Goal: Information Seeking & Learning: Find specific fact

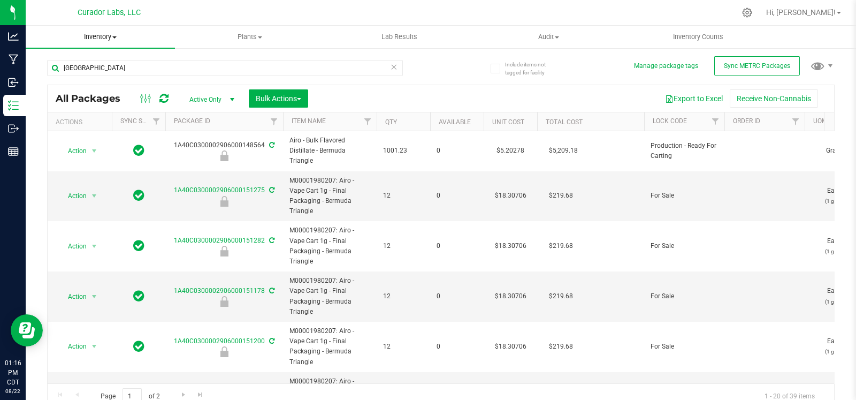
scroll to position [544, 0]
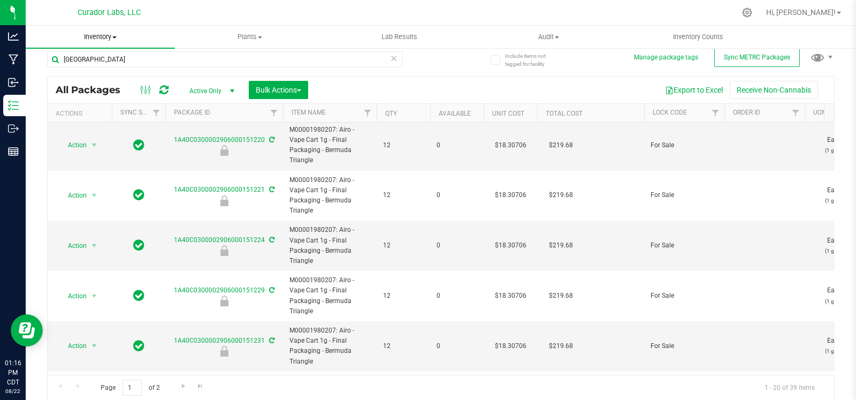
click at [104, 37] on span "Inventory" at bounding box center [100, 37] width 149 height 10
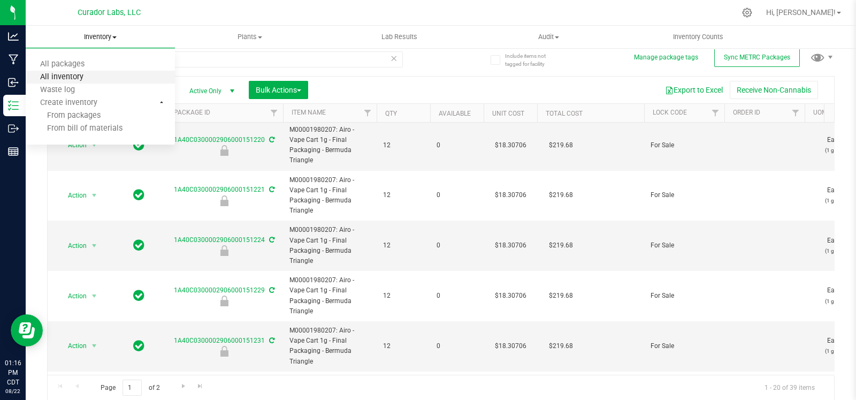
click at [85, 78] on span "All inventory" at bounding box center [62, 77] width 72 height 9
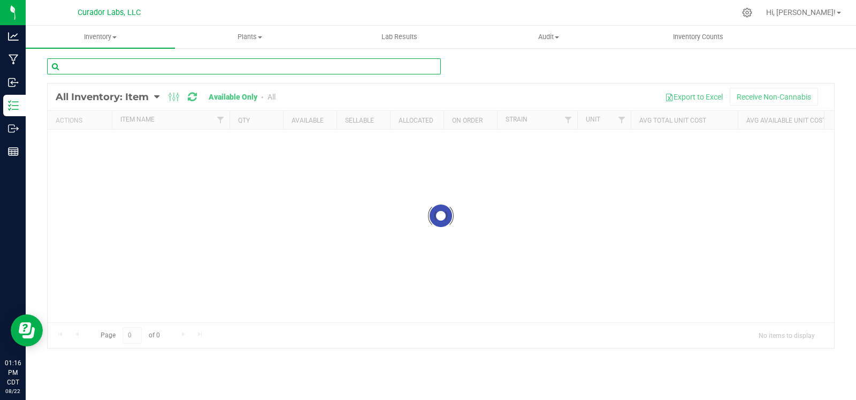
click at [144, 63] on input "text" at bounding box center [244, 66] width 394 height 16
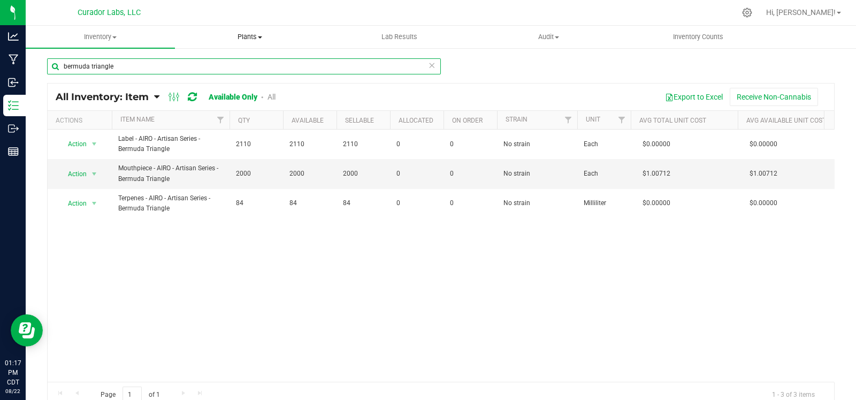
type input "bermuda triangle"
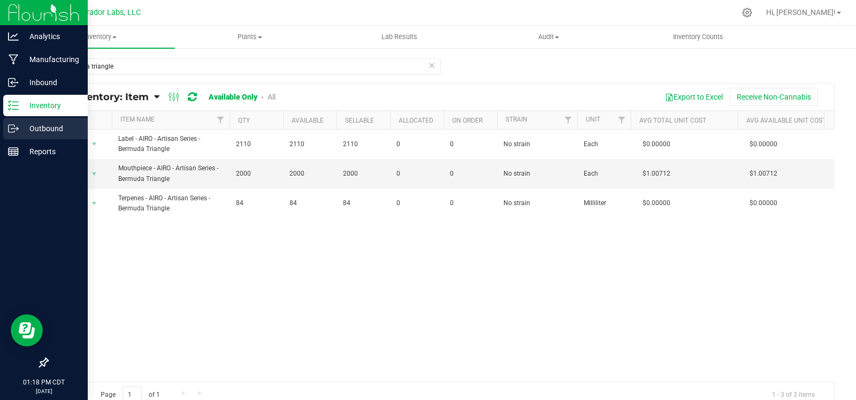
click at [8, 132] on icon at bounding box center [13, 128] width 11 height 11
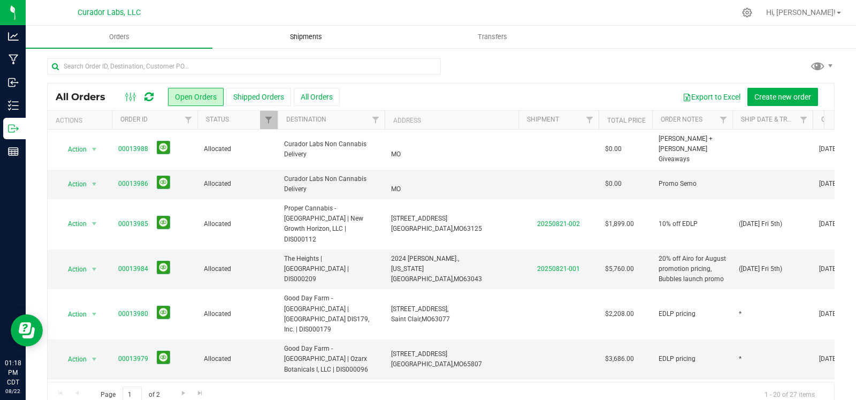
click at [303, 36] on span "Shipments" at bounding box center [306, 37] width 61 height 10
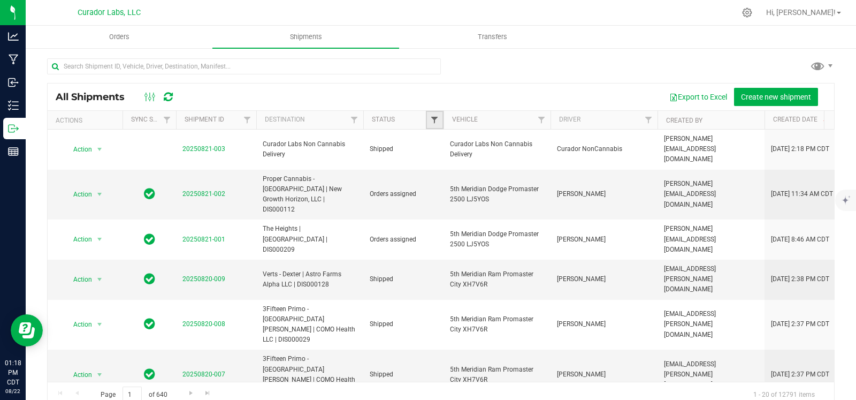
click at [433, 120] on span "Filter" at bounding box center [434, 120] width 9 height 9
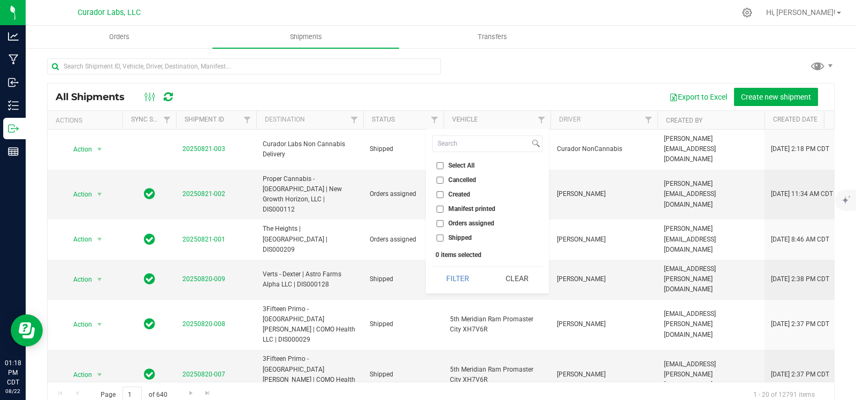
click at [451, 223] on span "Orders assigned" at bounding box center [471, 223] width 46 height 6
click at [444, 223] on input "Orders assigned" at bounding box center [440, 223] width 7 height 7
checkbox input "true"
click at [449, 272] on button "Filter" at bounding box center [457, 279] width 51 height 24
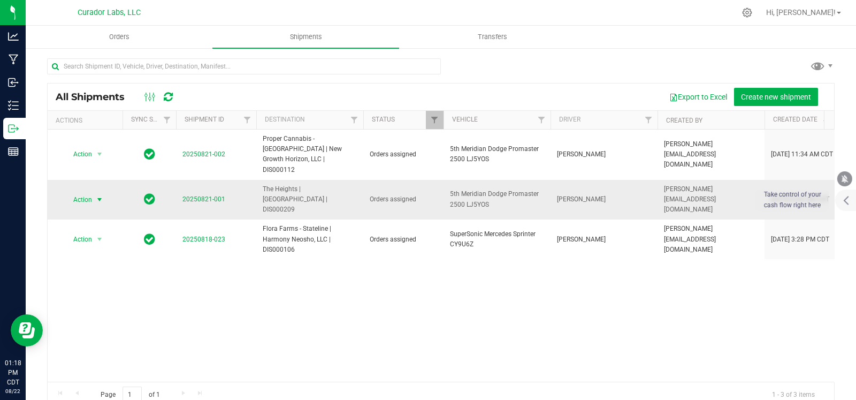
click at [100, 195] on span "select" at bounding box center [99, 199] width 9 height 9
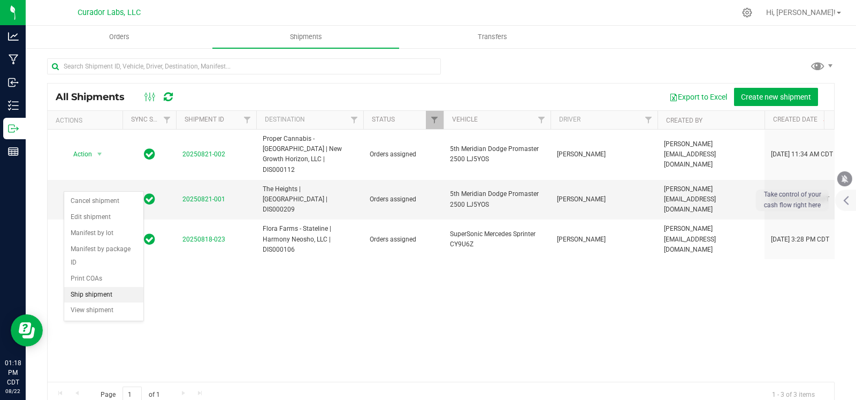
click at [86, 290] on li "Ship shipment" at bounding box center [103, 295] width 79 height 16
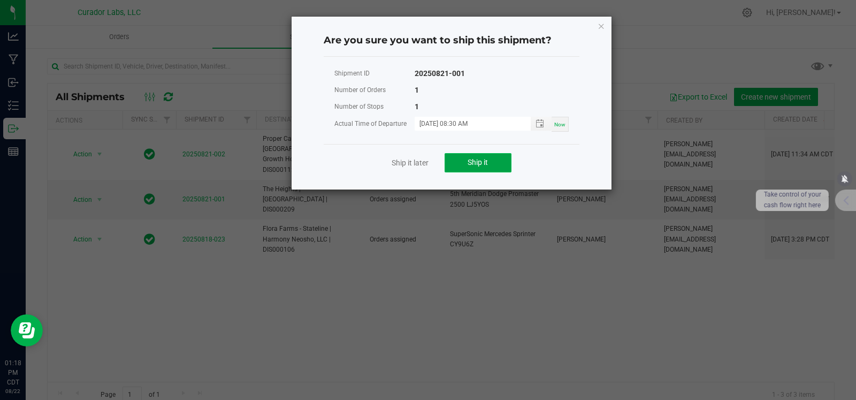
click at [465, 162] on button "Ship it" at bounding box center [478, 162] width 67 height 19
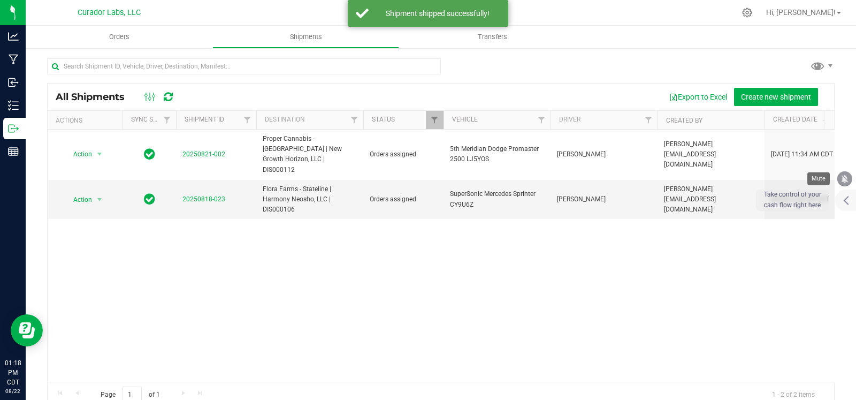
click at [840, 179] on icon "mute" at bounding box center [845, 179] width 10 height 10
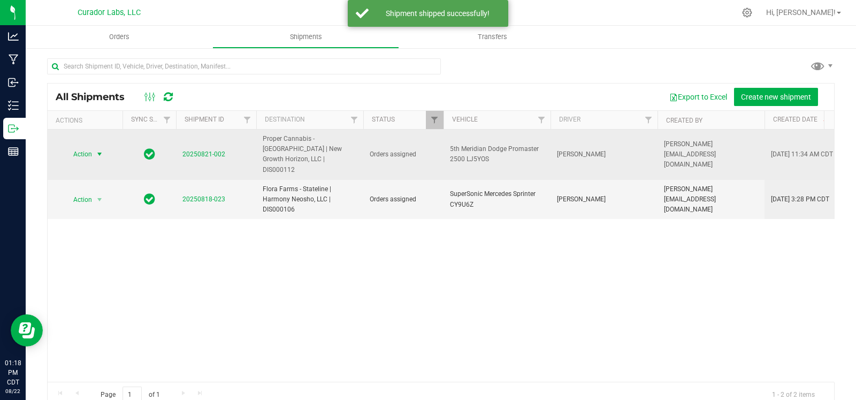
click at [101, 150] on span "select" at bounding box center [99, 154] width 9 height 9
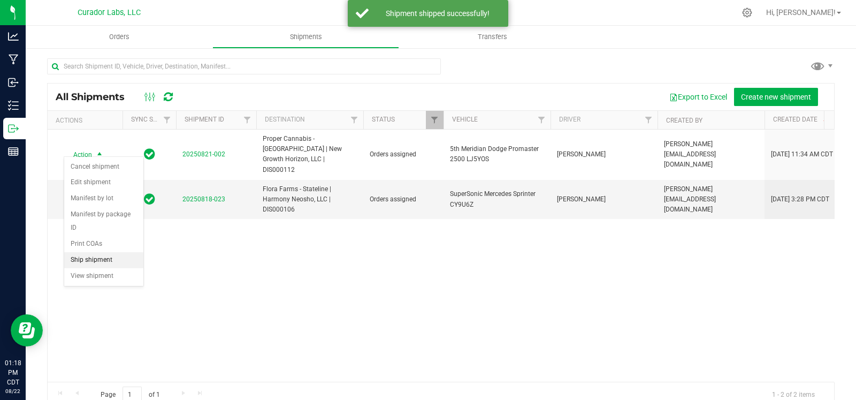
click at [99, 256] on li "Ship shipment" at bounding box center [103, 260] width 79 height 16
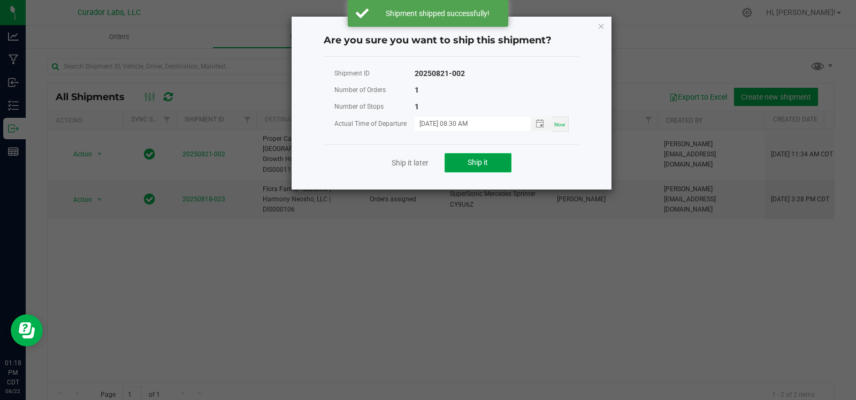
click at [485, 155] on button "Ship it" at bounding box center [478, 162] width 67 height 19
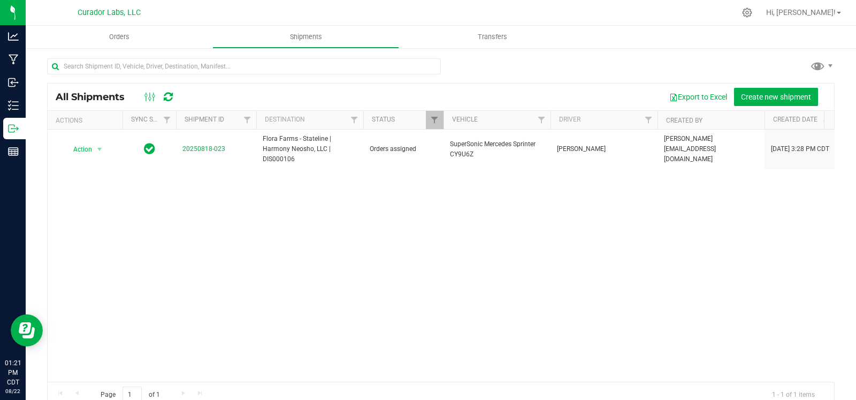
click at [597, 292] on div "Action Action Cancel shipment Edit shipment Manifest by lot Manifest by package…" at bounding box center [441, 256] width 787 height 252
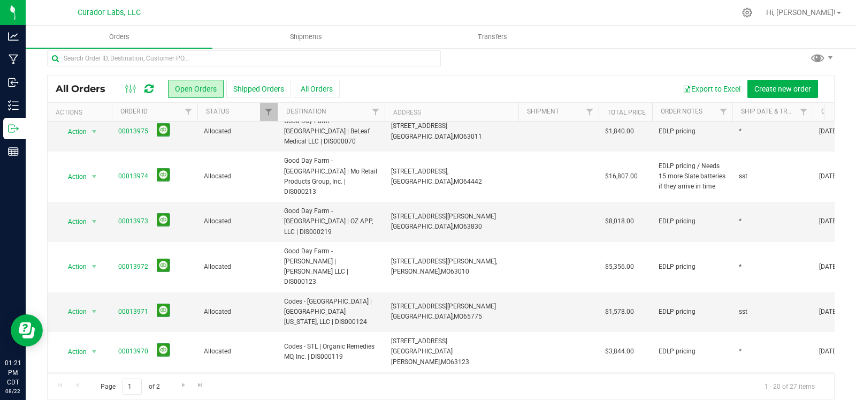
scroll to position [18, 0]
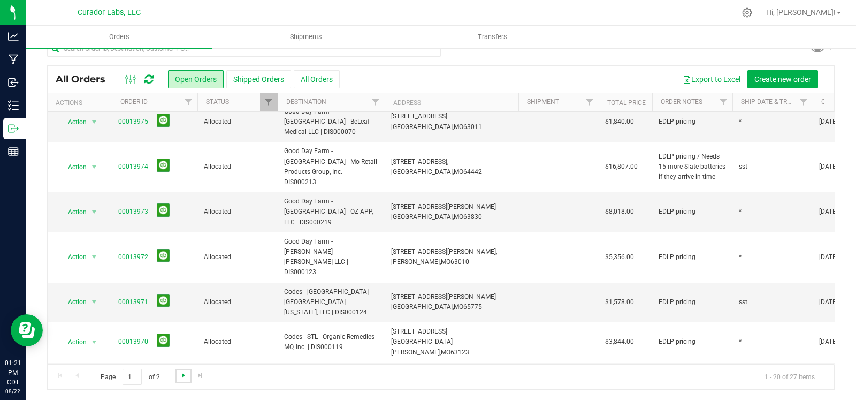
click at [182, 372] on span "Go to the next page" at bounding box center [183, 375] width 9 height 9
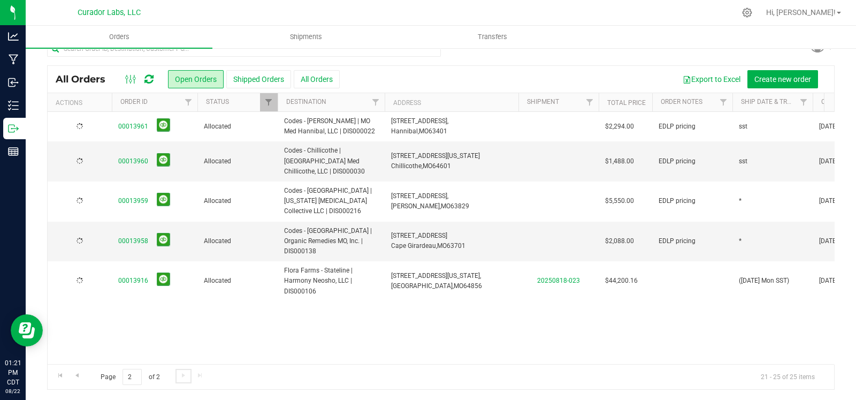
scroll to position [0, 0]
drag, startPoint x: 374, startPoint y: 229, endPoint x: 272, endPoint y: 222, distance: 101.9
click at [272, 222] on tr "Action Action Cancel order Clone order Edit order Mark as fully paid Order audi…" at bounding box center [578, 242] width 1060 height 40
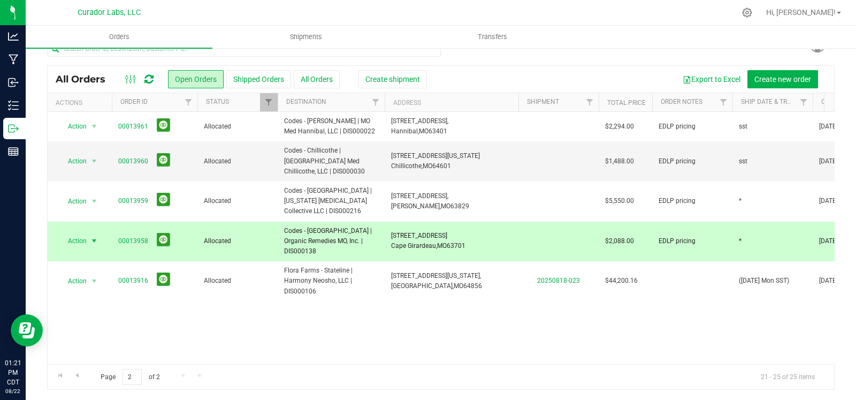
drag, startPoint x: 471, startPoint y: 227, endPoint x: 382, endPoint y: 224, distance: 90.0
click at [382, 224] on tr "Action Action Cancel order Clone order Edit order Mark as fully paid Order audi…" at bounding box center [578, 242] width 1060 height 40
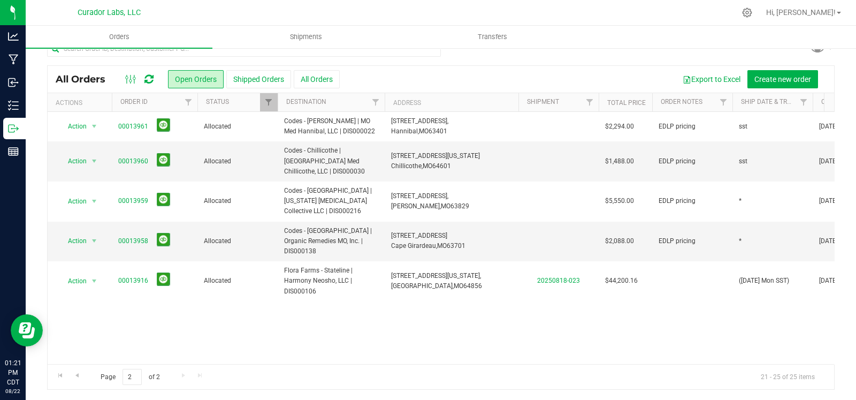
copy tr "[STREET_ADDRESS]"
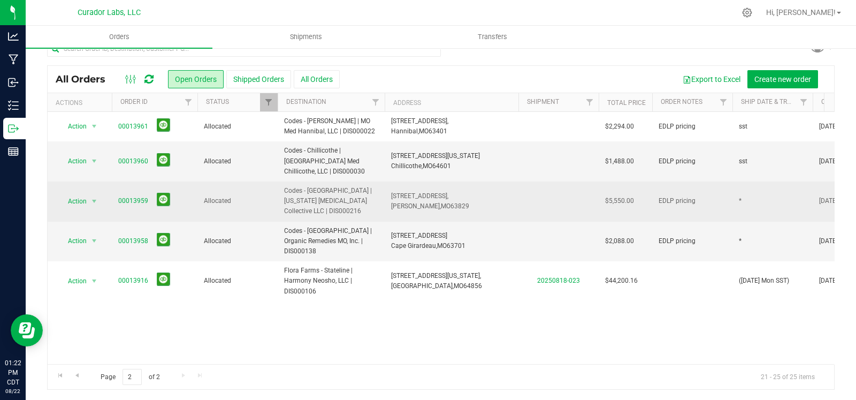
drag, startPoint x: 306, startPoint y: 197, endPoint x: 283, endPoint y: 185, distance: 26.3
click at [283, 185] on td "Codes - [GEOGRAPHIC_DATA] | [US_STATE] [MEDICAL_DATA] Collective LLC | DIS000216" at bounding box center [331, 201] width 107 height 40
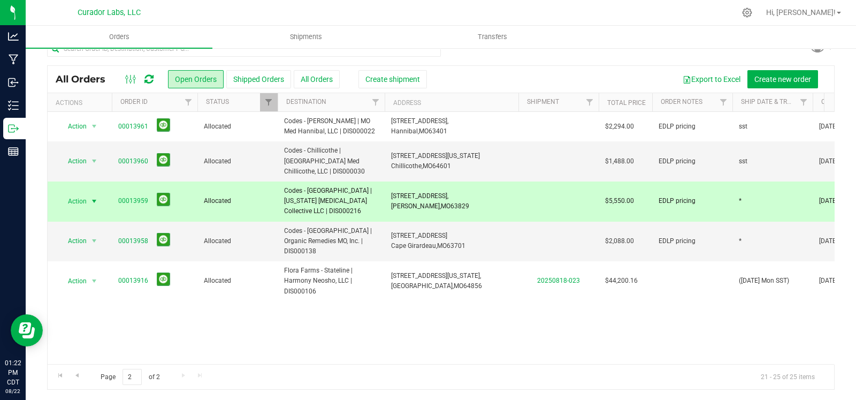
copy span "Codes - [GEOGRAPHIC_DATA] | [US_STATE] [MEDICAL_DATA] Collective LLC | DIS000216"
drag, startPoint x: 436, startPoint y: 195, endPoint x: 393, endPoint y: 187, distance: 43.7
click at [388, 187] on td "[STREET_ADDRESS], [GEOGRAPHIC_DATA], [GEOGRAPHIC_DATA] 63829" at bounding box center [452, 201] width 134 height 40
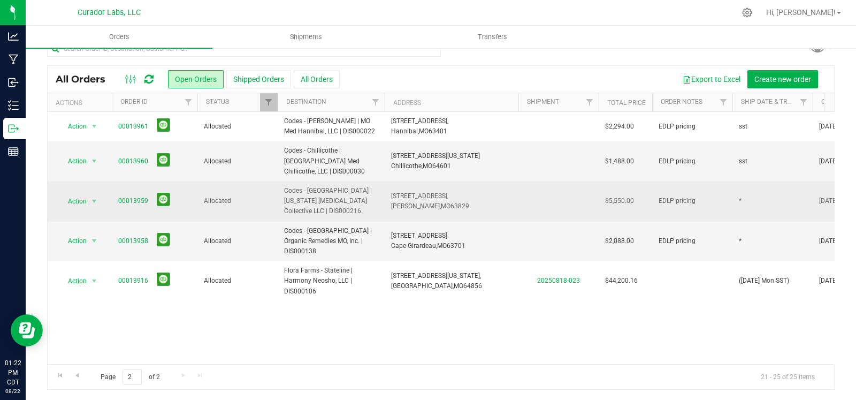
copy span "[STREET_ADDRESS][PERSON_NAME]"
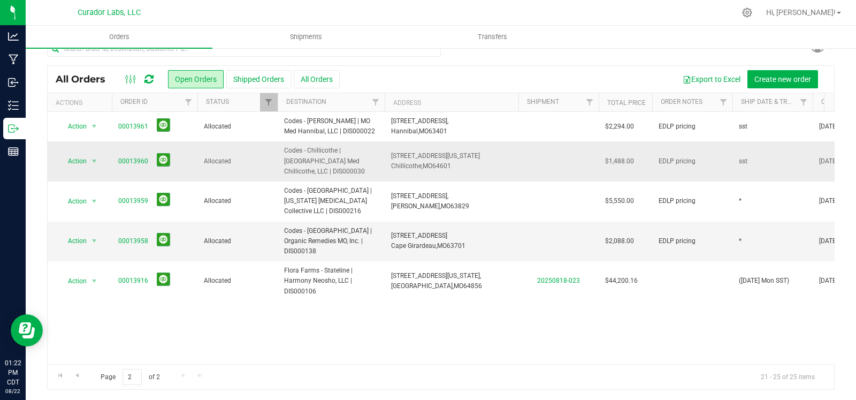
drag, startPoint x: 370, startPoint y: 161, endPoint x: 276, endPoint y: 159, distance: 94.7
click at [276, 159] on tr "Action Action Cancel order Clone order Edit order Mark as fully paid Order audi…" at bounding box center [578, 161] width 1060 height 40
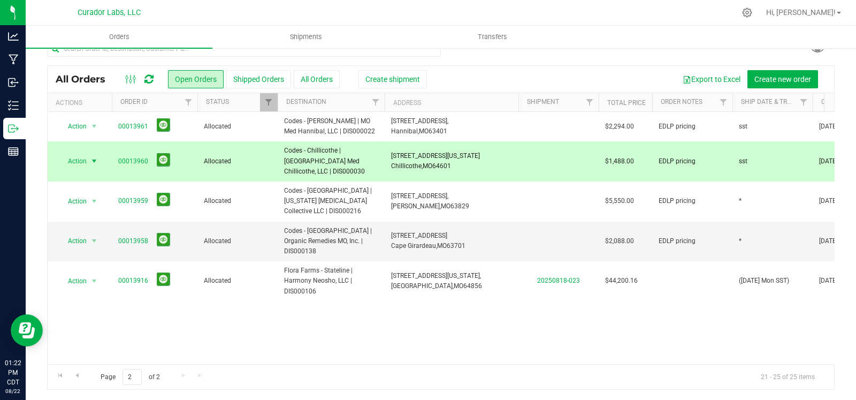
copy tr "Codes - Chillicothe | [GEOGRAPHIC_DATA] Med Chillicothe, LLC | DIS000030"
drag, startPoint x: 464, startPoint y: 161, endPoint x: 385, endPoint y: 152, distance: 79.2
click at [385, 152] on td "[STREET_ADDRESS][US_STATE] [GEOGRAPHIC_DATA], [GEOGRAPHIC_DATA] 64601" at bounding box center [452, 161] width 134 height 40
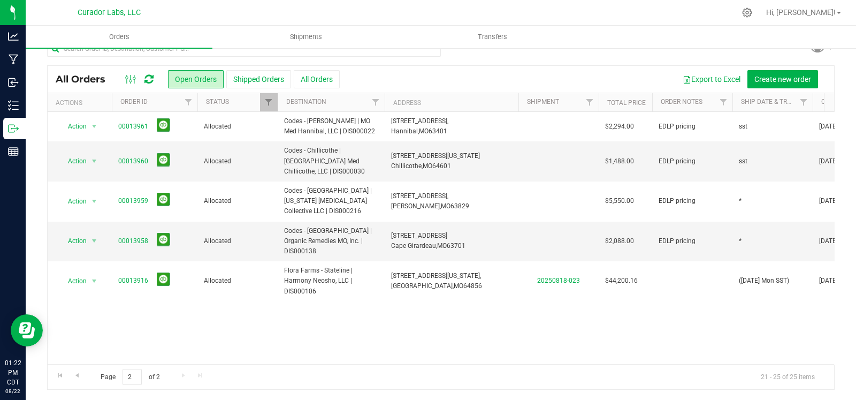
copy span "[STREET_ADDRESS][US_STATE]"
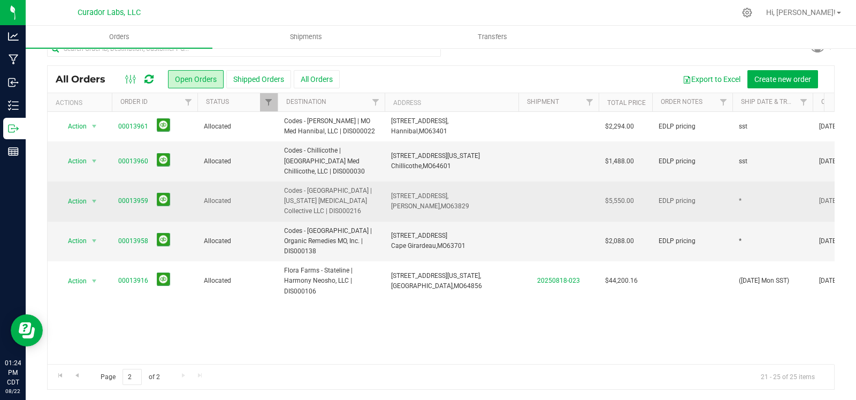
drag, startPoint x: 314, startPoint y: 199, endPoint x: 288, endPoint y: 191, distance: 26.4
click at [288, 193] on span "Codes - [GEOGRAPHIC_DATA] | [US_STATE] [MEDICAL_DATA] Collective LLC | DIS000216" at bounding box center [331, 201] width 94 height 31
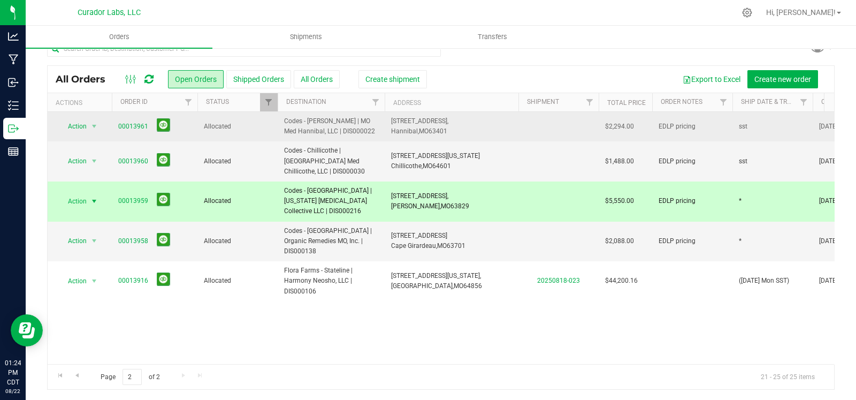
drag, startPoint x: 365, startPoint y: 132, endPoint x: 257, endPoint y: 126, distance: 108.3
click at [257, 126] on tr "Action Action Cancel order Clone order Edit order Mark as fully paid Order audi…" at bounding box center [578, 126] width 1060 height 29
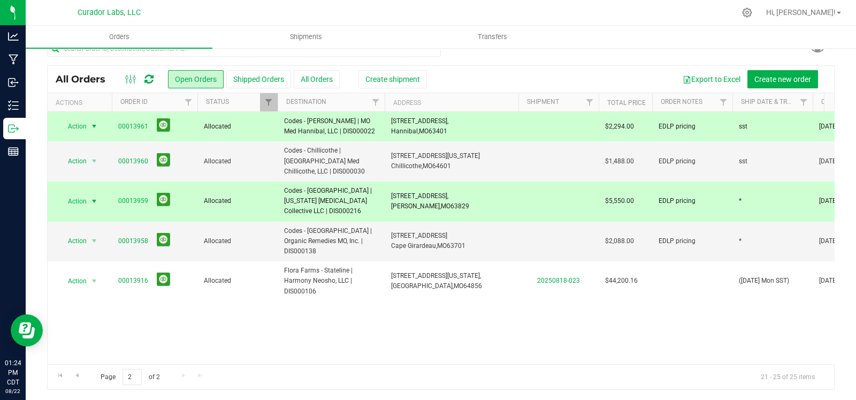
copy tr "Codes - [PERSON_NAME] | MO Med Hannibal, LLC | DIS000022"
drag, startPoint x: 412, startPoint y: 127, endPoint x: 420, endPoint y: 130, distance: 8.6
click at [392, 125] on td "[STREET_ADDRESS], [PERSON_NAME], [GEOGRAPHIC_DATA] 63401" at bounding box center [452, 126] width 134 height 29
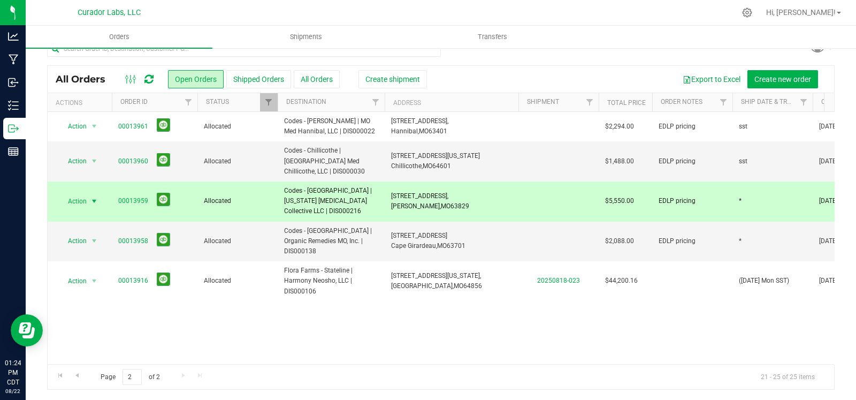
copy span "[STREET_ADDRESS]"
drag, startPoint x: 311, startPoint y: 281, endPoint x: 320, endPoint y: 283, distance: 8.6
click at [311, 282] on div "Action Action Cancel order Clone order Edit order Mark as fully paid Order audi…" at bounding box center [441, 238] width 787 height 252
click at [75, 377] on span "Go to the previous page" at bounding box center [77, 375] width 9 height 9
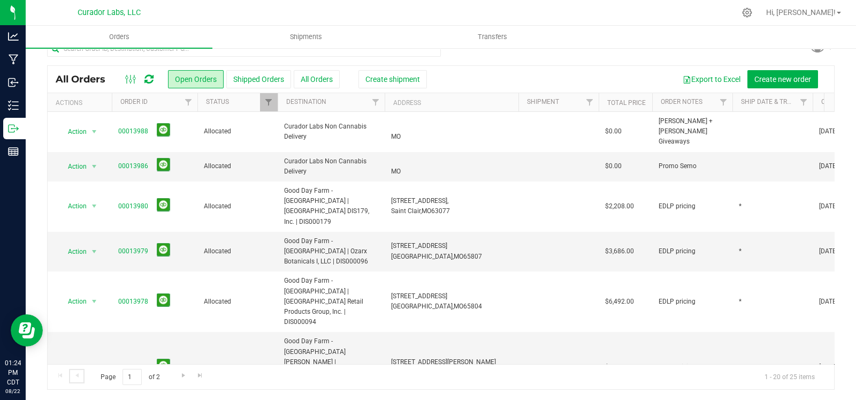
scroll to position [421, 0]
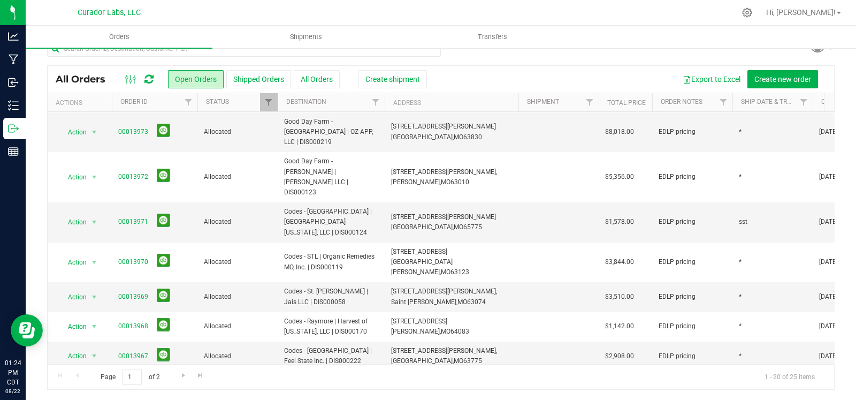
drag, startPoint x: 377, startPoint y: 344, endPoint x: 282, endPoint y: 339, distance: 95.4
drag, startPoint x: 439, startPoint y: 340, endPoint x: 378, endPoint y: 337, distance: 60.6
copy tr "[STREET_ADDRESS][PERSON_NAME][PERSON_NAME]"
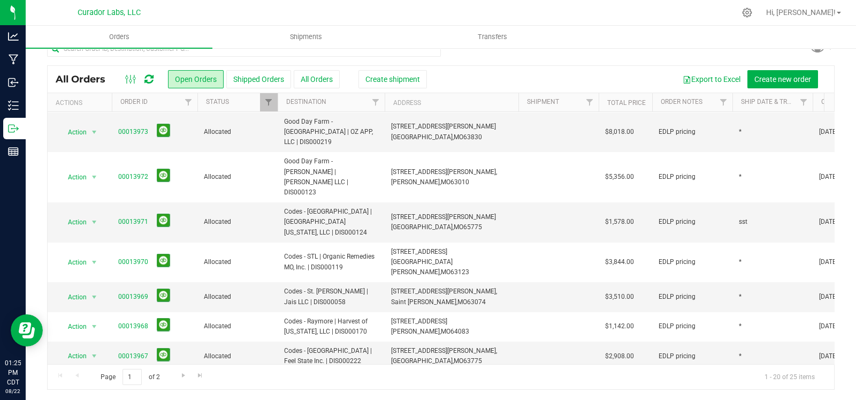
drag, startPoint x: 377, startPoint y: 343, endPoint x: 279, endPoint y: 339, distance: 98.0
copy span "Codes - [PERSON_NAME] | JK MMD Investments, LLC | DIS000134"
drag, startPoint x: 435, startPoint y: 344, endPoint x: 388, endPoint y: 339, distance: 47.3
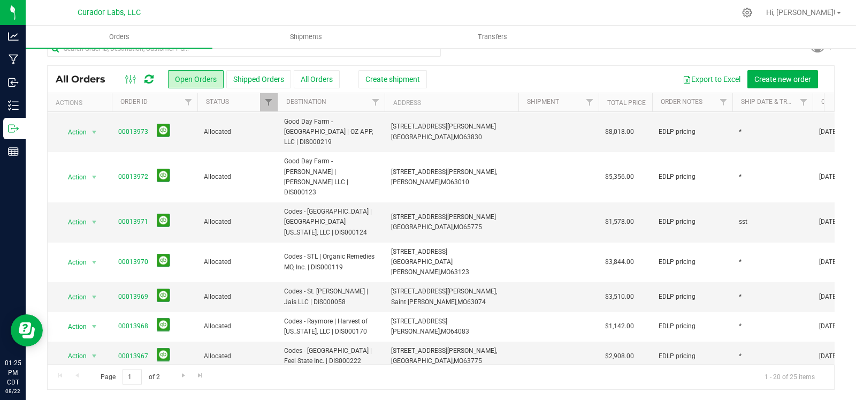
copy span "[STREET_ADDRESS][PERSON_NAME][PERSON_NAME]"
drag, startPoint x: 308, startPoint y: 314, endPoint x: 272, endPoint y: 296, distance: 39.3
drag, startPoint x: 429, startPoint y: 310, endPoint x: 385, endPoint y: 310, distance: 44.4
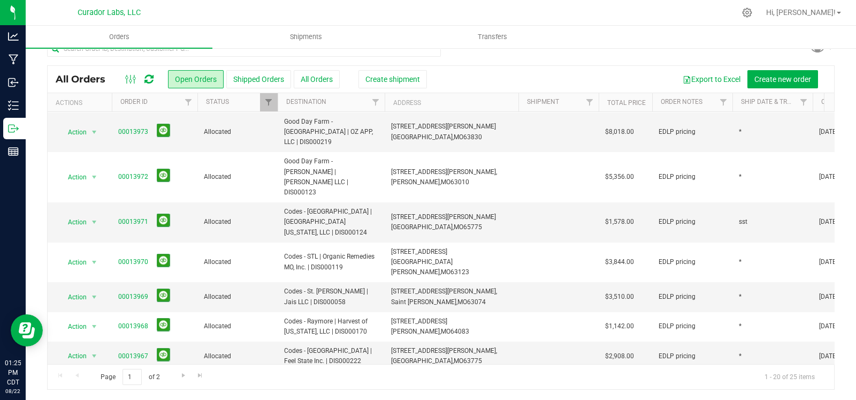
drag, startPoint x: 383, startPoint y: 274, endPoint x: 280, endPoint y: 270, distance: 102.3
drag, startPoint x: 471, startPoint y: 271, endPoint x: 389, endPoint y: 271, distance: 82.4
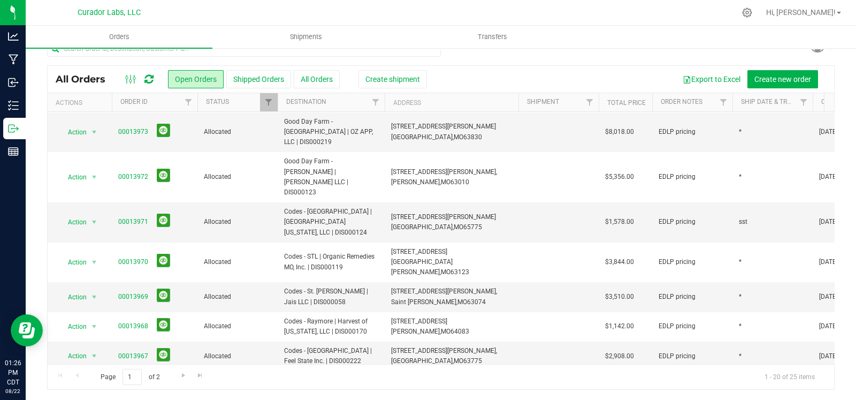
drag, startPoint x: 329, startPoint y: 244, endPoint x: 273, endPoint y: 227, distance: 58.1
click at [273, 371] on tr "Action Action Cancel order Clone order Edit order Mark as fully paid Order audi…" at bounding box center [578, 391] width 1060 height 40
drag, startPoint x: 465, startPoint y: 239, endPoint x: 389, endPoint y: 234, distance: 76.1
click at [389, 371] on td "[STREET_ADDRESS], [GEOGRAPHIC_DATA], [GEOGRAPHIC_DATA] 65065" at bounding box center [452, 391] width 134 height 40
drag, startPoint x: 334, startPoint y: 208, endPoint x: 281, endPoint y: 201, distance: 54.0
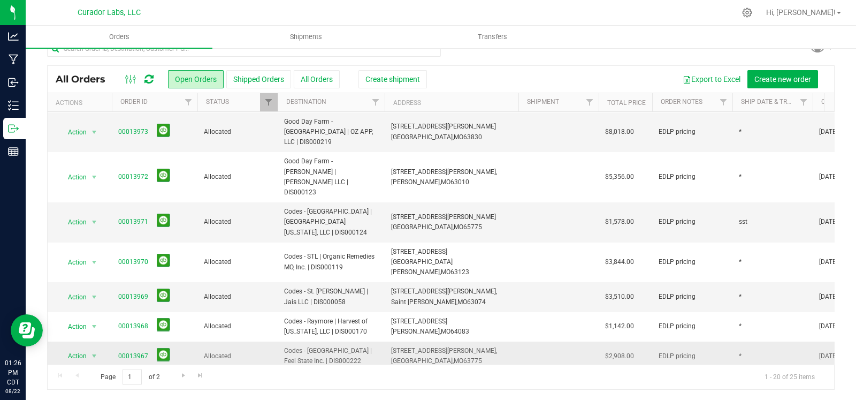
click at [281, 341] on td "Codes - [GEOGRAPHIC_DATA] | Feel State Inc. | DIS000222" at bounding box center [331, 355] width 107 height 29
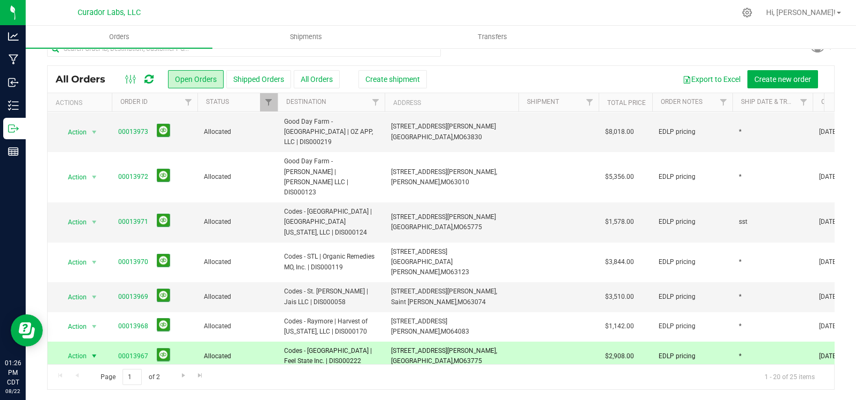
drag, startPoint x: 454, startPoint y: 207, endPoint x: 405, endPoint y: 203, distance: 49.4
click at [388, 341] on td "[STREET_ADDRESS][PERSON_NAME], [GEOGRAPHIC_DATA], [GEOGRAPHIC_DATA] 63775" at bounding box center [452, 355] width 134 height 29
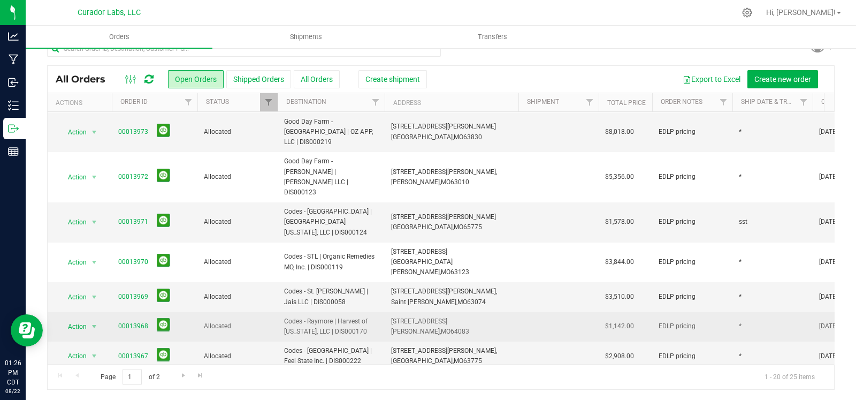
drag, startPoint x: 361, startPoint y: 176, endPoint x: 279, endPoint y: 172, distance: 82.0
click at [279, 312] on td "Codes - Raymore | Harvest of [US_STATE], LLC | DIS000170" at bounding box center [331, 326] width 107 height 29
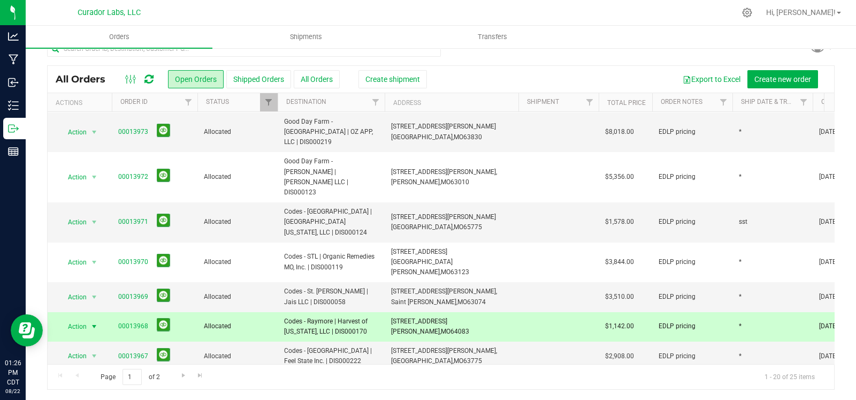
drag, startPoint x: 459, startPoint y: 173, endPoint x: 392, endPoint y: 169, distance: 66.5
click at [392, 312] on td "[STREET_ADDRESS] [GEOGRAPHIC_DATA], [GEOGRAPHIC_DATA] 64083" at bounding box center [452, 326] width 134 height 29
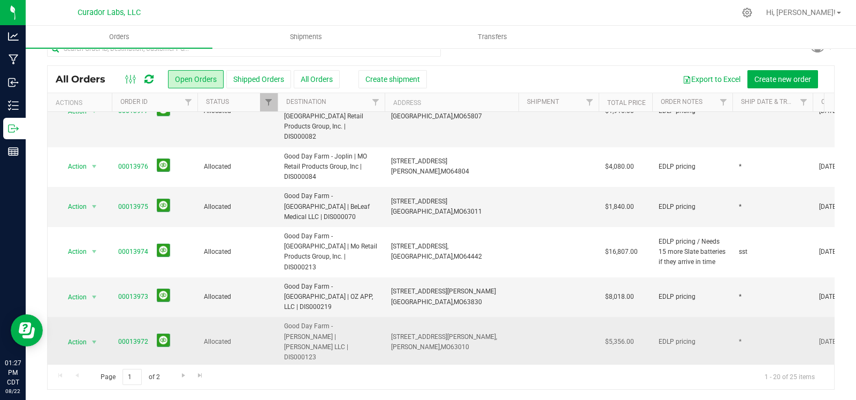
scroll to position [254, 0]
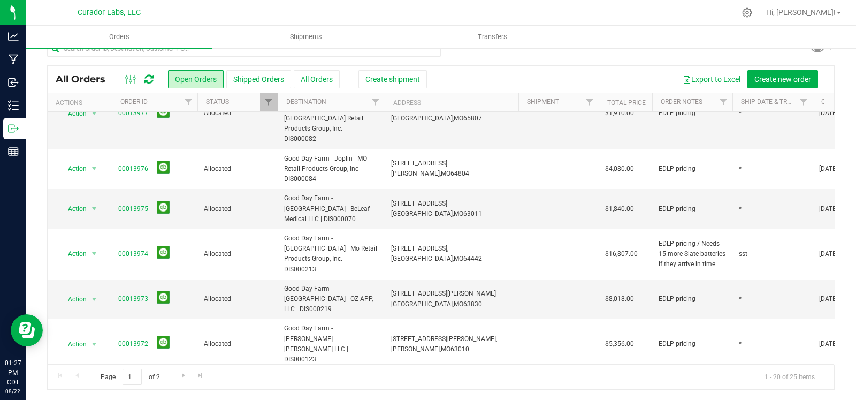
drag, startPoint x: 325, startPoint y: 311, endPoint x: 283, endPoint y: 308, distance: 42.9
drag, startPoint x: 455, startPoint y: 314, endPoint x: 386, endPoint y: 310, distance: 69.2
drag, startPoint x: 354, startPoint y: 283, endPoint x: 283, endPoint y: 279, distance: 71.2
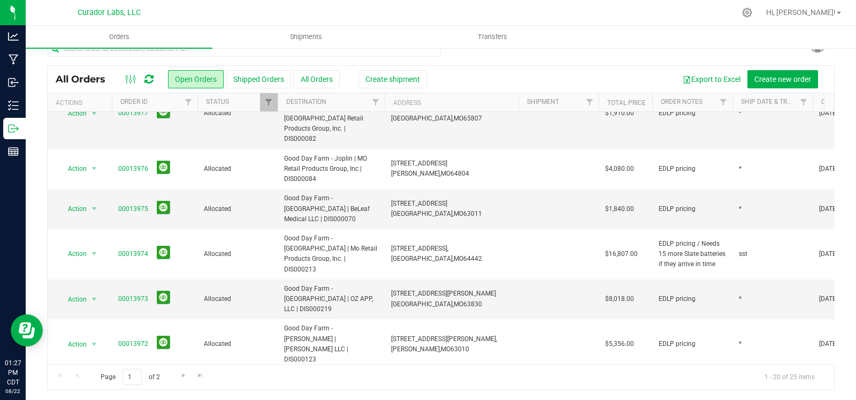
drag, startPoint x: 456, startPoint y: 282, endPoint x: 383, endPoint y: 278, distance: 73.4
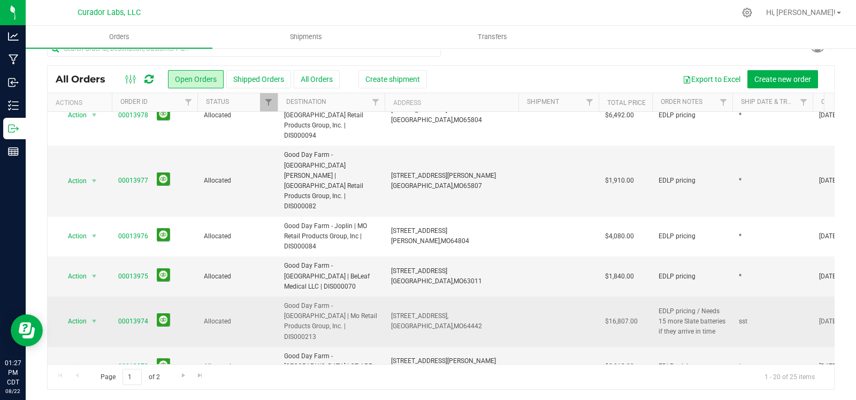
scroll to position [182, 0]
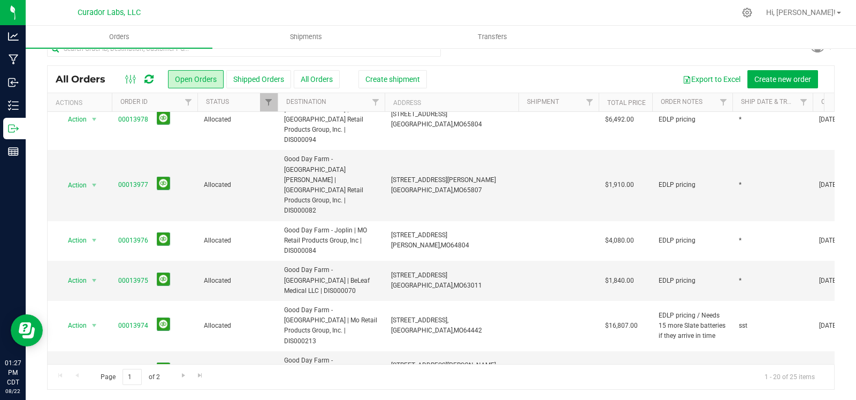
drag, startPoint x: 372, startPoint y: 294, endPoint x: 280, endPoint y: 291, distance: 92.1
drag, startPoint x: 407, startPoint y: 295, endPoint x: 398, endPoint y: 290, distance: 10.6
drag, startPoint x: 365, startPoint y: 266, endPoint x: 282, endPoint y: 259, distance: 83.2
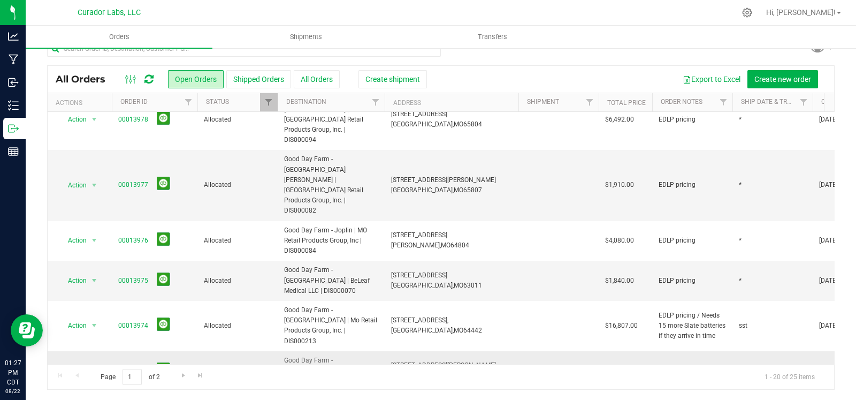
click at [282, 351] on td "Good Day Farm - [GEOGRAPHIC_DATA] | OZ APP, LLC | DIS000219" at bounding box center [331, 371] width 107 height 40
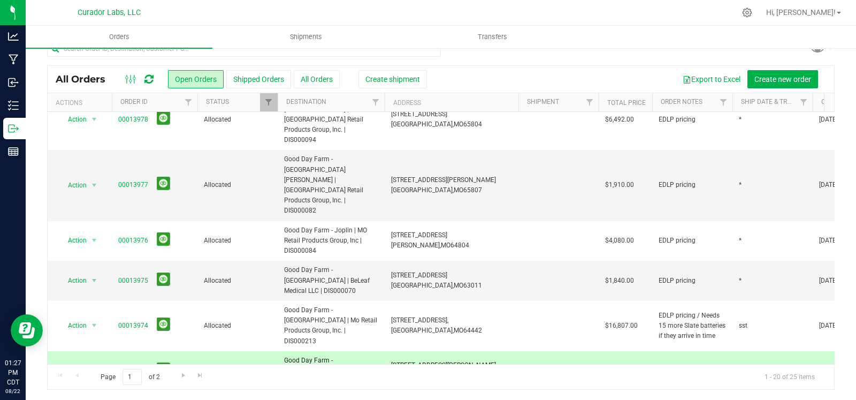
drag, startPoint x: 474, startPoint y: 264, endPoint x: 389, endPoint y: 264, distance: 85.1
click at [389, 351] on td "[STREET_ADDRESS][PERSON_NAME] [GEOGRAPHIC_DATA], [GEOGRAPHIC_DATA] 63830" at bounding box center [452, 371] width 134 height 40
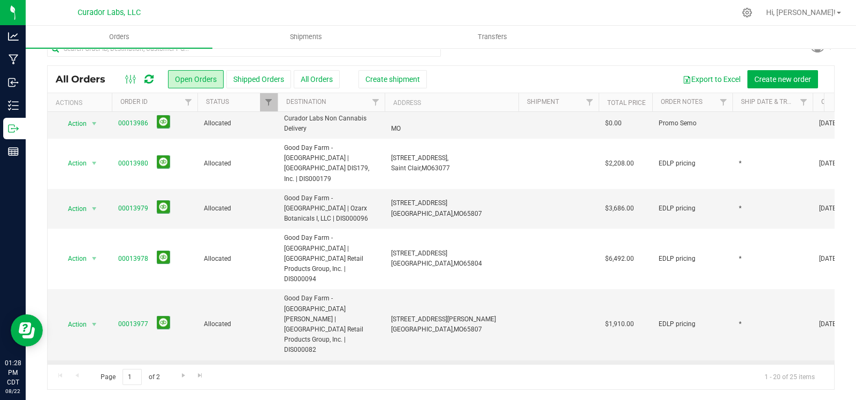
scroll to position [39, 0]
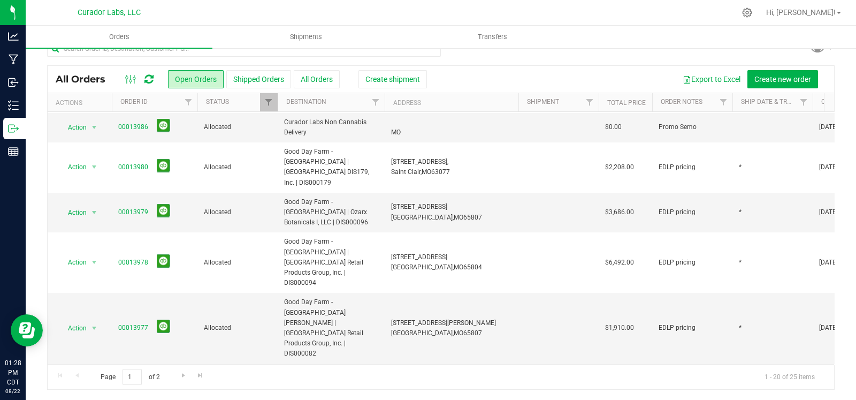
drag, startPoint x: 378, startPoint y: 338, endPoint x: 286, endPoint y: 334, distance: 92.1
drag, startPoint x: 453, startPoint y: 338, endPoint x: 390, endPoint y: 336, distance: 63.7
drag, startPoint x: 324, startPoint y: 310, endPoint x: 280, endPoint y: 290, distance: 48.1
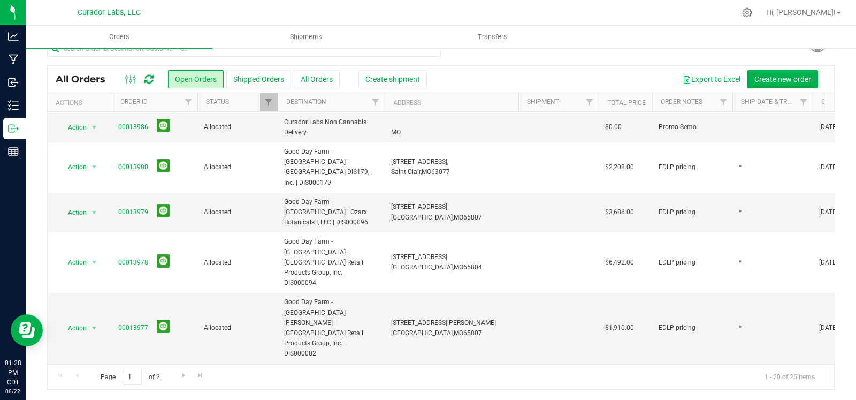
click at [278, 364] on td "Good Day Farm - Joplin | MO Retail Products Group, Inc | DIS000084" at bounding box center [331, 384] width 107 height 40
drag, startPoint x: 447, startPoint y: 303, endPoint x: 386, endPoint y: 299, distance: 60.6
click at [386, 364] on td "[STREET_ADDRESS] [GEOGRAPHIC_DATA], [GEOGRAPHIC_DATA] 64804" at bounding box center [452, 384] width 134 height 40
drag, startPoint x: 359, startPoint y: 271, endPoint x: 271, endPoint y: 257, distance: 89.3
click at [271, 293] on tr "Action Action Cancel order Clone order Edit order Mark as fully paid Order audi…" at bounding box center [578, 328] width 1060 height 71
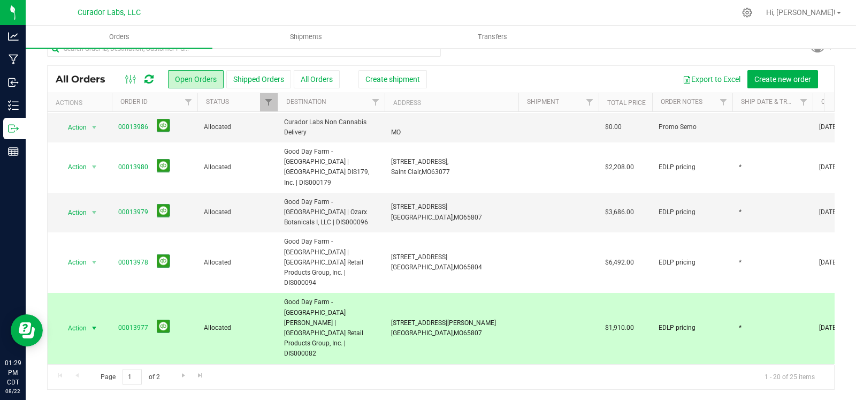
drag, startPoint x: 469, startPoint y: 264, endPoint x: 392, endPoint y: 258, distance: 77.3
click at [392, 293] on td "[STREET_ADDRESS][PERSON_NAME] [GEOGRAPHIC_DATA], [GEOGRAPHIC_DATA] 65807" at bounding box center [452, 328] width 134 height 71
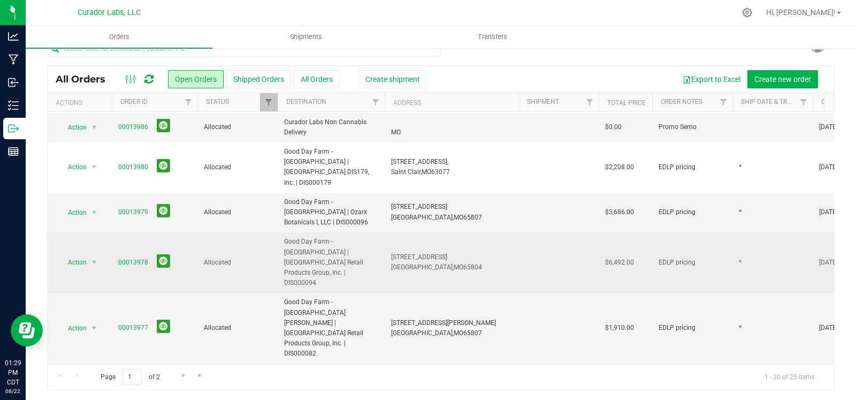
drag, startPoint x: 362, startPoint y: 232, endPoint x: 276, endPoint y: 217, distance: 87.5
click at [276, 232] on tr "Action Action Cancel order Clone order Edit order Mark as fully paid Order audi…" at bounding box center [578, 262] width 1060 height 60
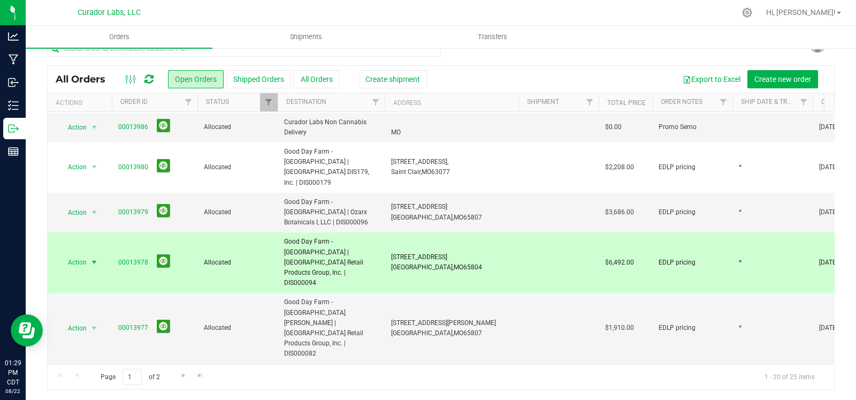
drag, startPoint x: 466, startPoint y: 226, endPoint x: 393, endPoint y: 218, distance: 73.2
click at [393, 232] on td "[STREET_ADDRESS] [GEOGRAPHIC_DATA], [GEOGRAPHIC_DATA] 65804" at bounding box center [452, 262] width 134 height 60
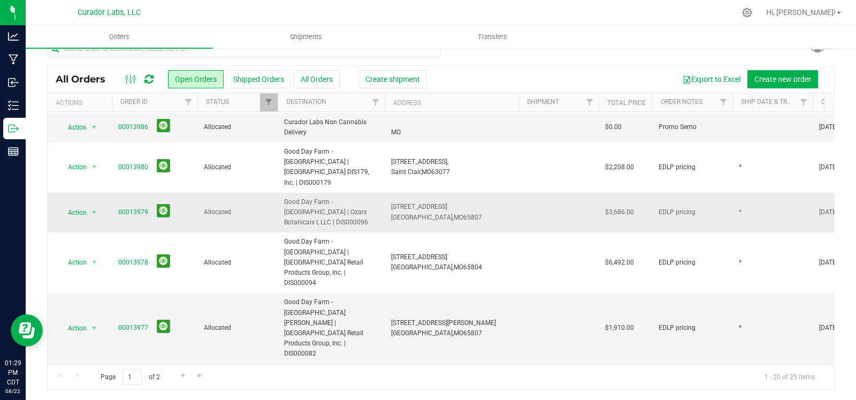
drag, startPoint x: 372, startPoint y: 191, endPoint x: 279, endPoint y: 176, distance: 93.9
click at [279, 193] on td "Good Day Farm - [GEOGRAPHIC_DATA] | Ozarx Botanicals I, LLC | DIS000096" at bounding box center [331, 213] width 107 height 40
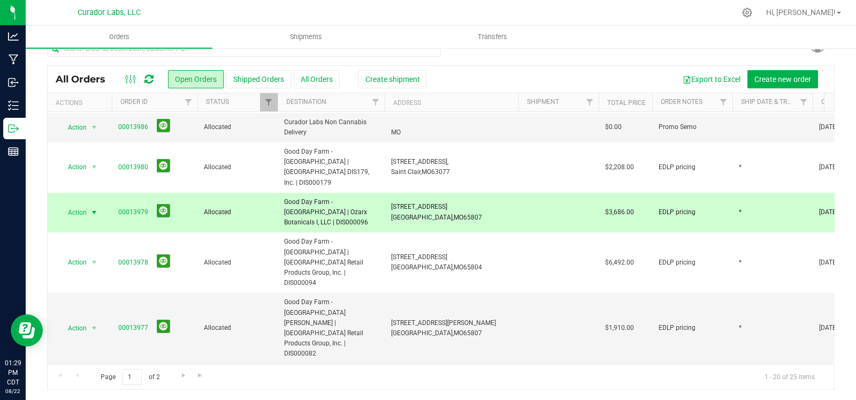
drag, startPoint x: 445, startPoint y: 184, endPoint x: 390, endPoint y: 179, distance: 55.8
click at [390, 193] on td "[STREET_ADDRESS] [GEOGRAPHIC_DATA], [GEOGRAPHIC_DATA] 65807" at bounding box center [452, 213] width 134 height 40
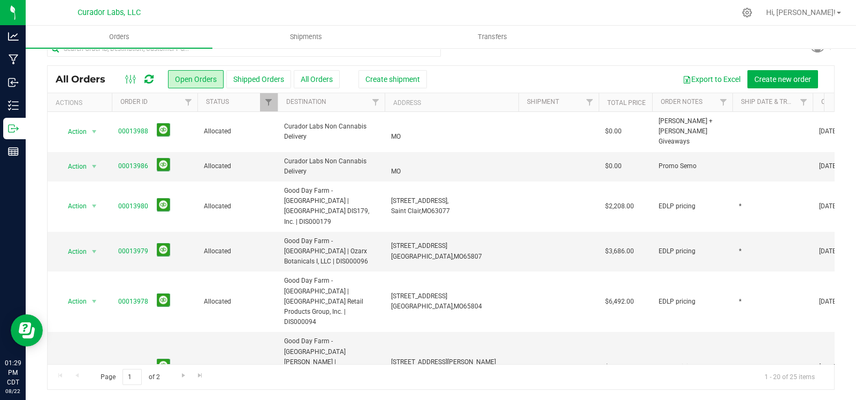
scroll to position [0, 0]
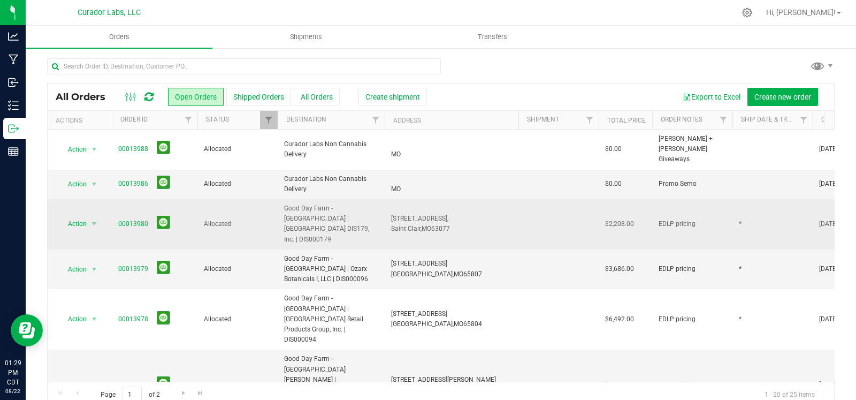
drag, startPoint x: 378, startPoint y: 207, endPoint x: 275, endPoint y: 203, distance: 103.4
click at [275, 203] on tr "Action Action Cancel order Clone order Edit order Mark as fully paid Order audi…" at bounding box center [578, 224] width 1060 height 50
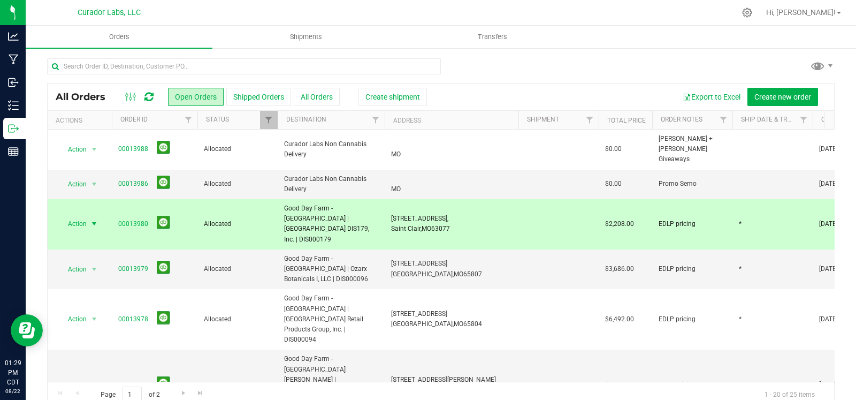
drag, startPoint x: 455, startPoint y: 206, endPoint x: 385, endPoint y: 203, distance: 70.2
click at [385, 203] on td "[STREET_ADDRESS], [GEOGRAPHIC_DATA], [GEOGRAPHIC_DATA] 63077" at bounding box center [452, 224] width 134 height 50
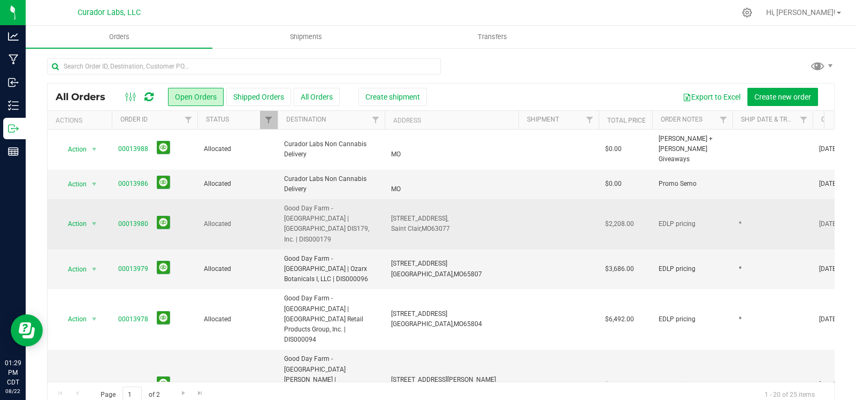
click at [465, 199] on td "[STREET_ADDRESS], [GEOGRAPHIC_DATA], [GEOGRAPHIC_DATA] 63077" at bounding box center [452, 224] width 134 height 50
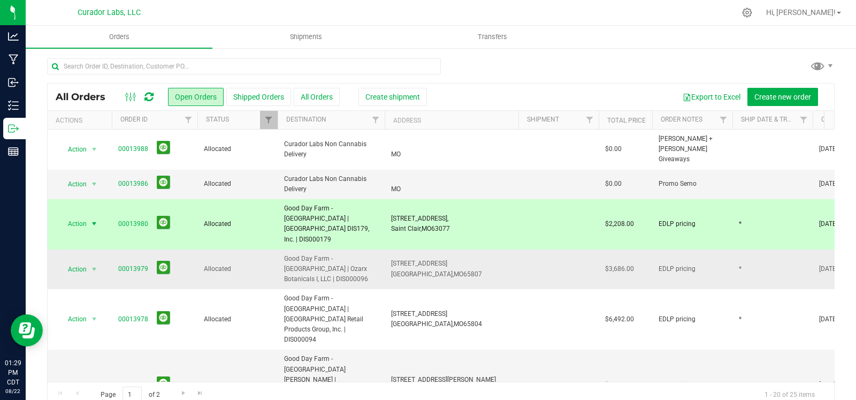
click at [452, 258] on span "[STREET_ADDRESS] [GEOGRAPHIC_DATA], [GEOGRAPHIC_DATA] 65807" at bounding box center [436, 268] width 91 height 20
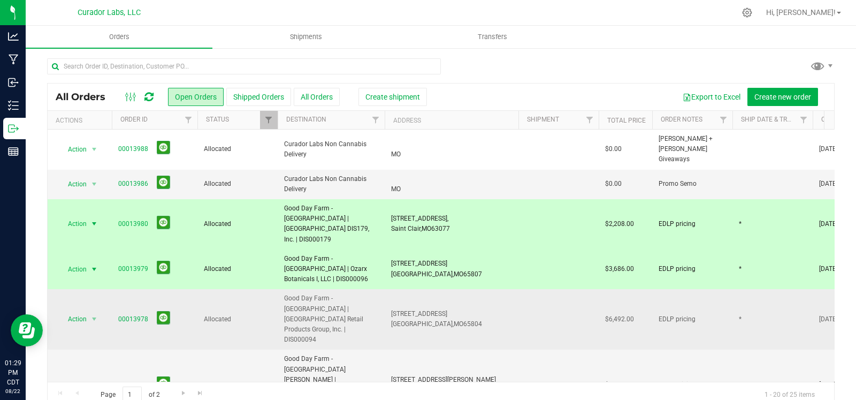
click at [463, 320] on span "65804" at bounding box center [472, 323] width 19 height 7
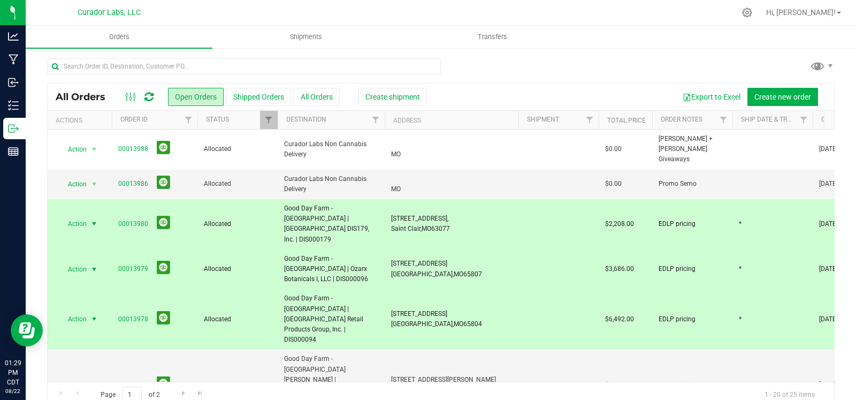
drag, startPoint x: 436, startPoint y: 322, endPoint x: 433, endPoint y: 358, distance: 36.5
click at [463, 386] on span "65807" at bounding box center [472, 389] width 19 height 7
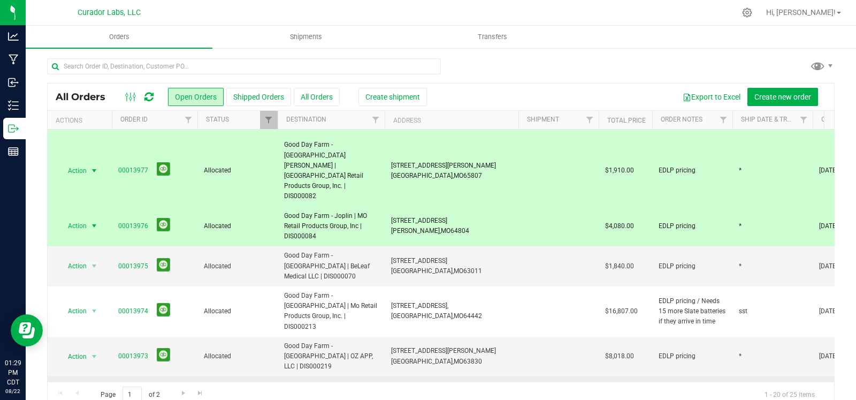
scroll to position [238, 0]
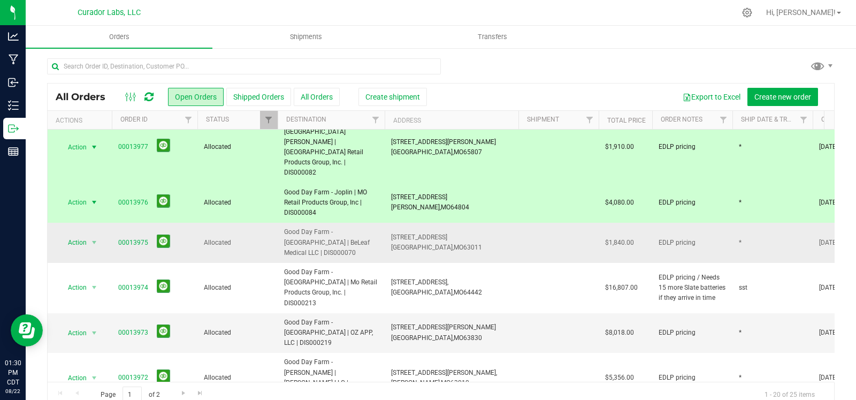
click at [456, 223] on td "[STREET_ADDRESS] [GEOGRAPHIC_DATA], [GEOGRAPHIC_DATA] 63011" at bounding box center [452, 243] width 134 height 40
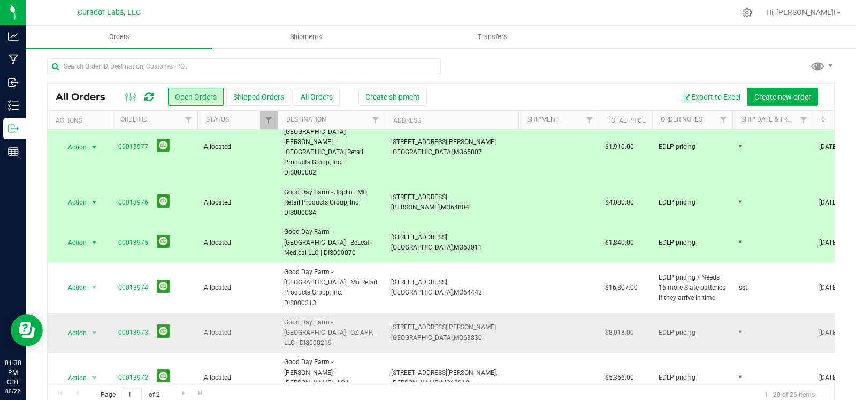
click at [455, 322] on span "[STREET_ADDRESS][PERSON_NAME] [GEOGRAPHIC_DATA], [GEOGRAPHIC_DATA] 63830" at bounding box center [443, 332] width 105 height 20
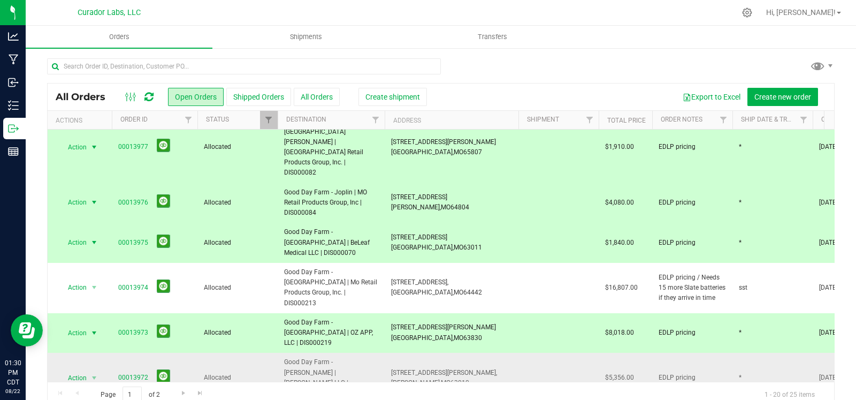
click at [453, 369] on span "[STREET_ADDRESS][PERSON_NAME]," at bounding box center [444, 372] width 106 height 7
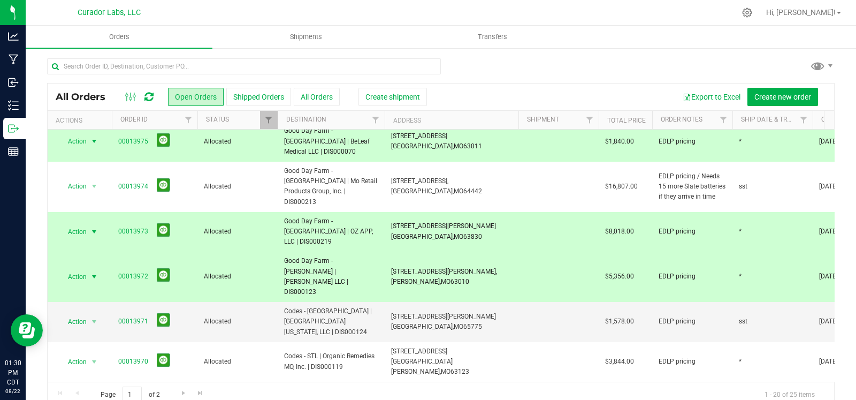
scroll to position [394, 0]
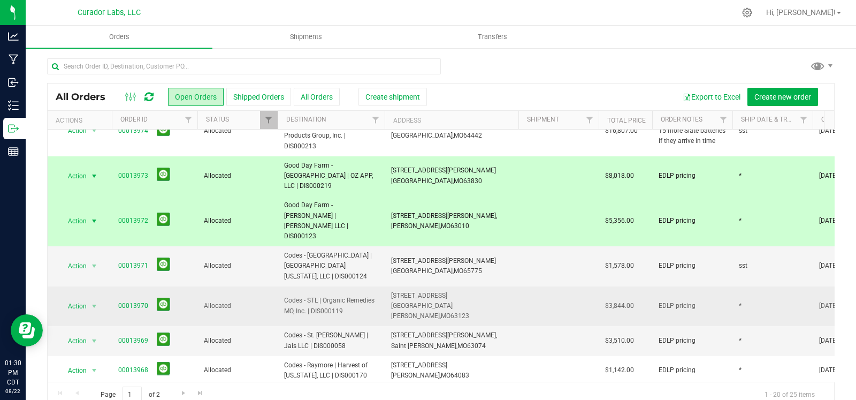
click at [475, 286] on td "[STREET_ADDRESS] [GEOGRAPHIC_DATA][PERSON_NAME], [GEOGRAPHIC_DATA] 63123" at bounding box center [452, 306] width 134 height 40
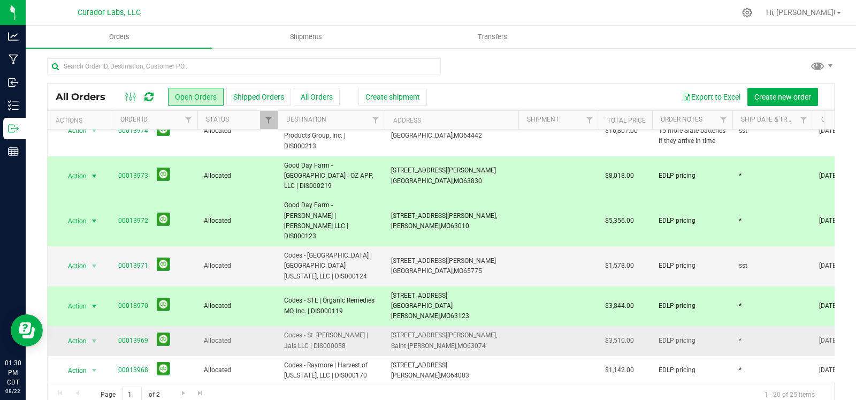
click at [467, 331] on span "[STREET_ADDRESS][PERSON_NAME]," at bounding box center [444, 334] width 106 height 7
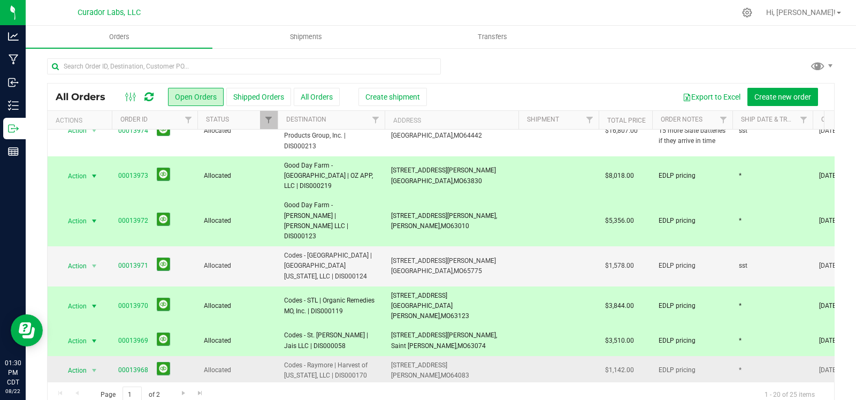
click at [458, 356] on td "[STREET_ADDRESS] [GEOGRAPHIC_DATA], [GEOGRAPHIC_DATA] 64083" at bounding box center [452, 370] width 134 height 29
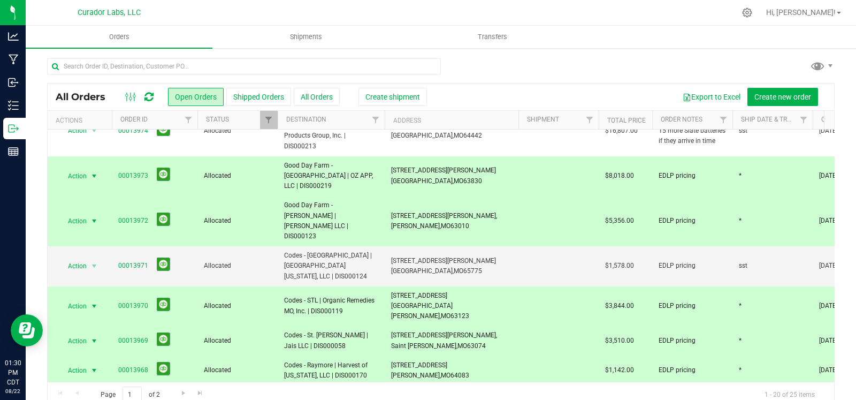
click at [458, 385] on td "[STREET_ADDRESS][PERSON_NAME], [GEOGRAPHIC_DATA], [GEOGRAPHIC_DATA] 63775" at bounding box center [452, 399] width 134 height 29
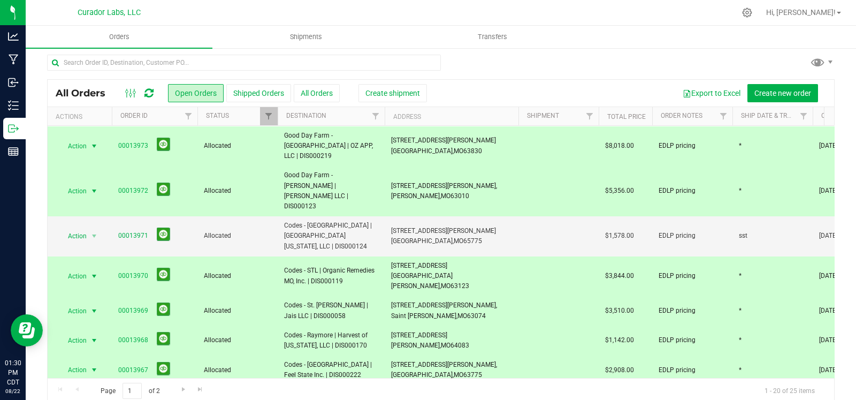
scroll to position [9, 0]
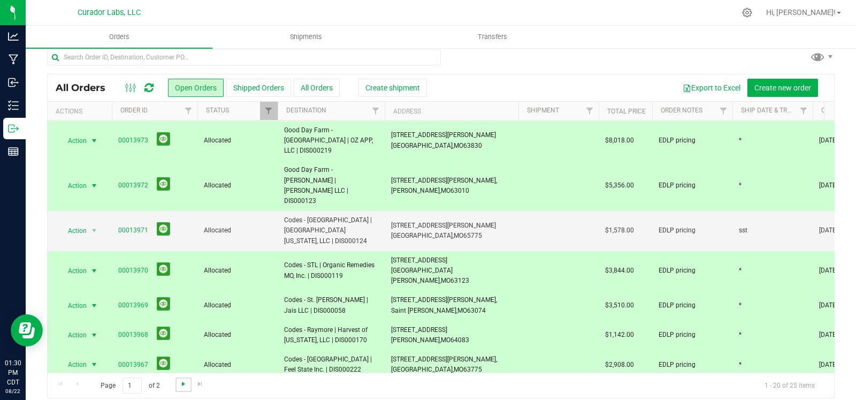
click at [186, 382] on span "Go to the next page" at bounding box center [183, 383] width 9 height 9
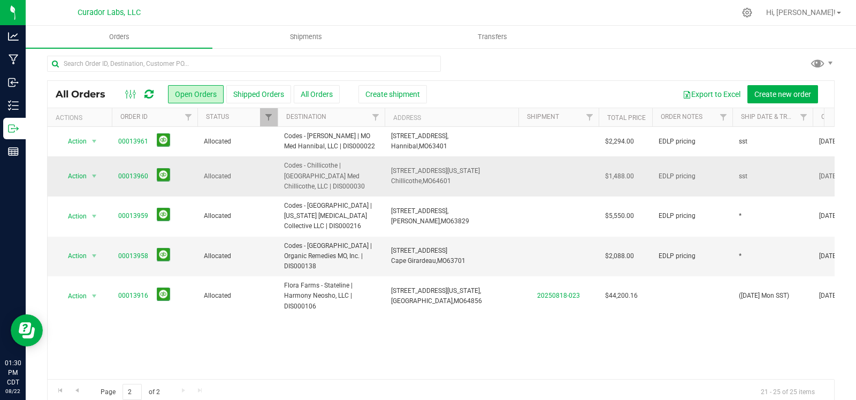
scroll to position [0, 0]
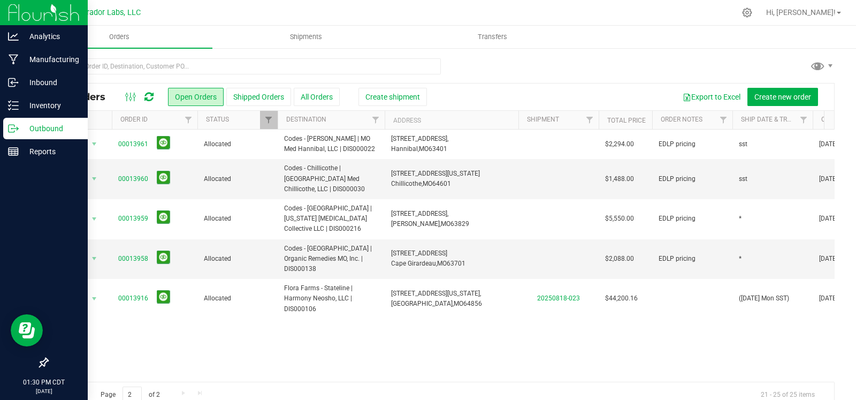
click at [10, 135] on div "Outbound" at bounding box center [45, 128] width 85 height 21
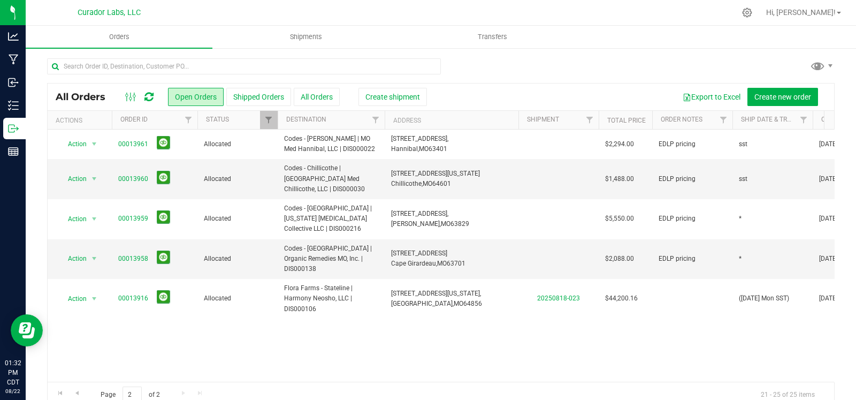
click at [581, 60] on div at bounding box center [441, 70] width 788 height 25
